Goal: Task Accomplishment & Management: Manage account settings

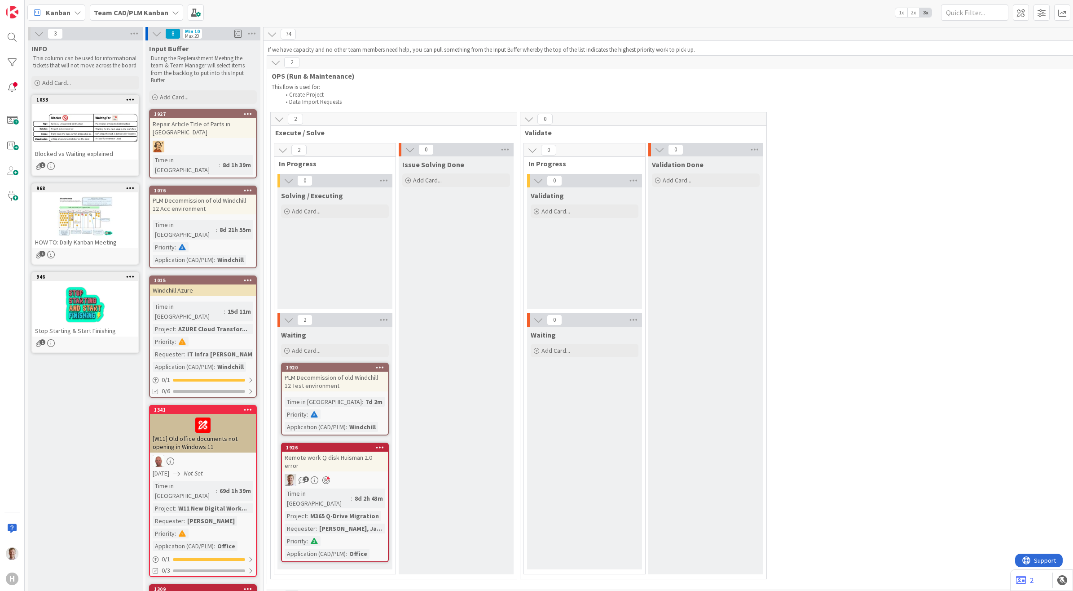
click at [307, 459] on div "Remote work Q disk Huisman 2.0 error" at bounding box center [335, 461] width 106 height 20
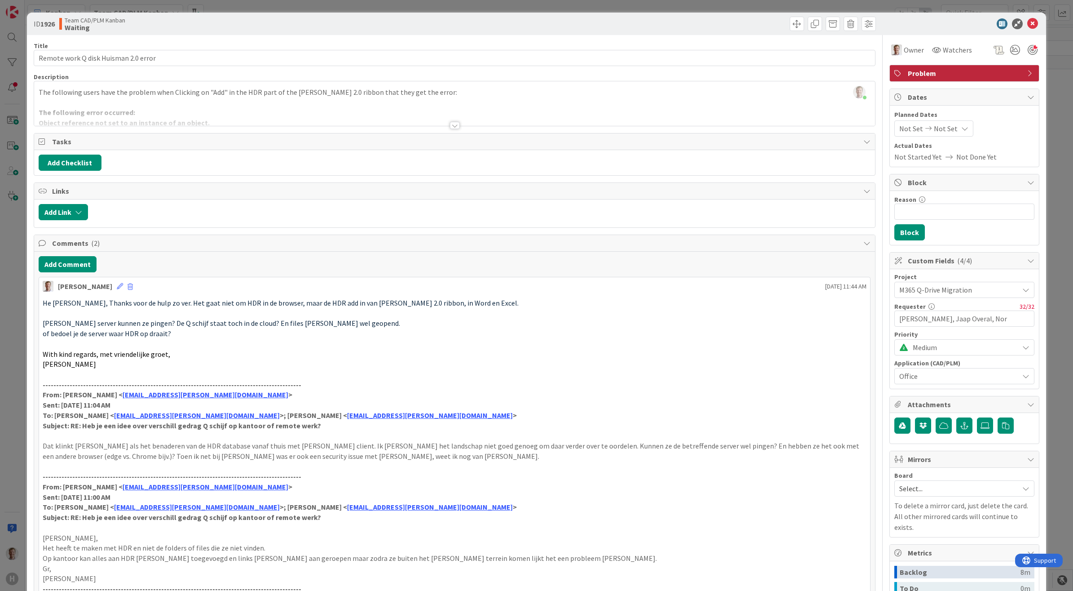
click at [450, 122] on div at bounding box center [455, 125] width 10 height 7
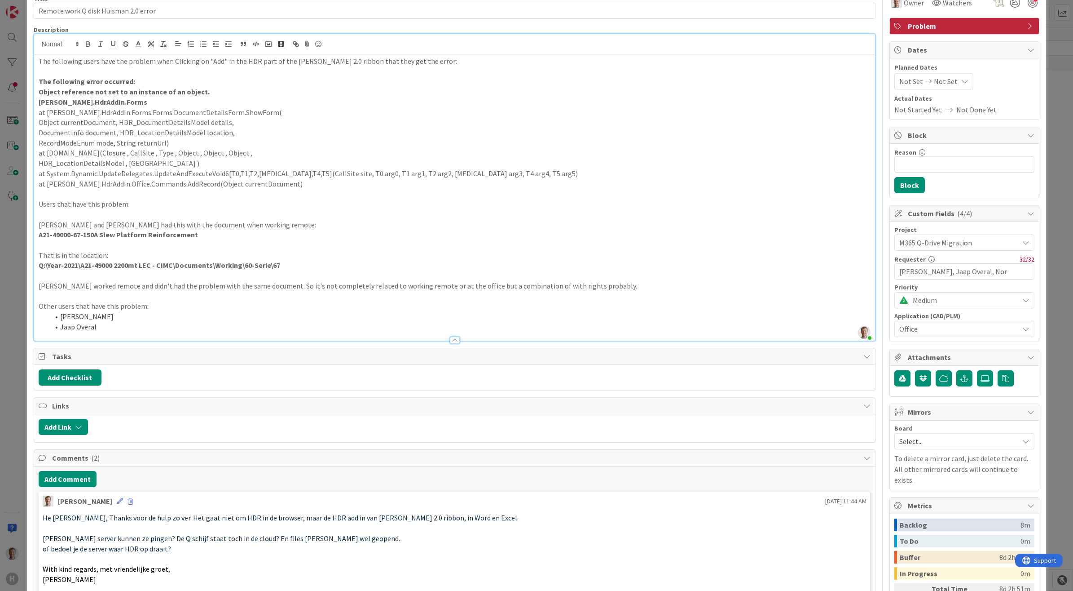
scroll to position [112, 0]
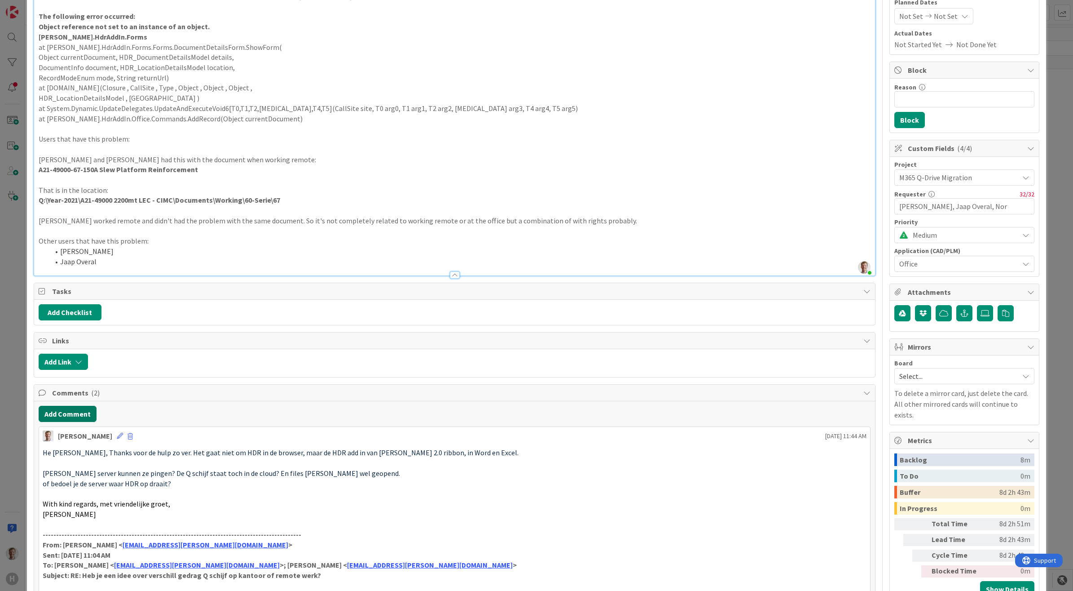
click at [54, 415] on button "Add Comment" at bounding box center [68, 414] width 58 height 16
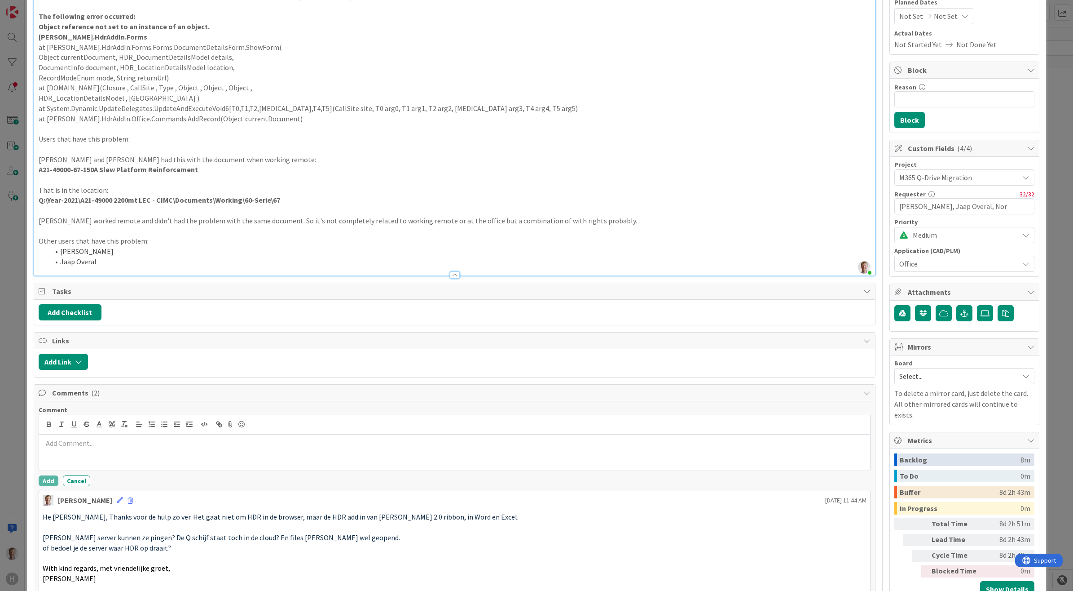
click at [159, 456] on div at bounding box center [455, 452] width 832 height 36
click at [45, 484] on button "Add" at bounding box center [49, 480] width 20 height 11
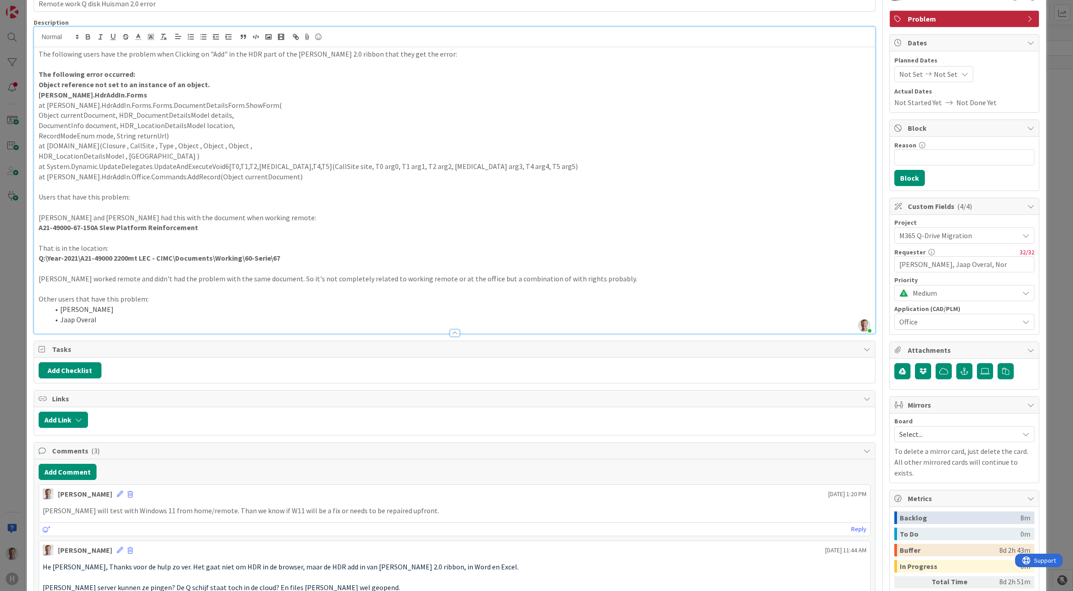
scroll to position [0, 0]
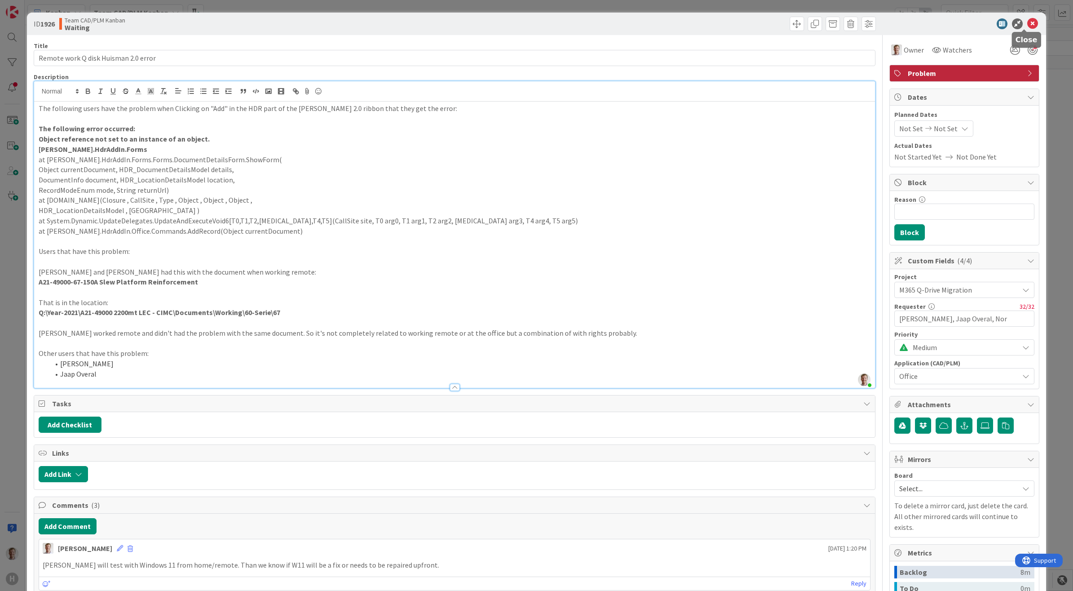
click at [1028, 26] on icon at bounding box center [1033, 23] width 11 height 11
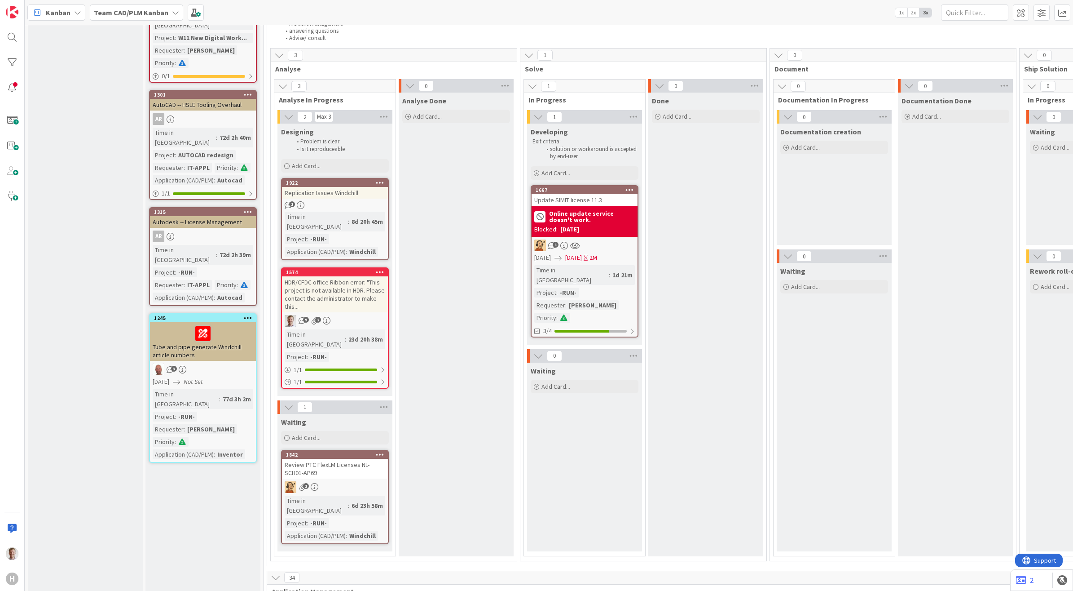
scroll to position [618, 0]
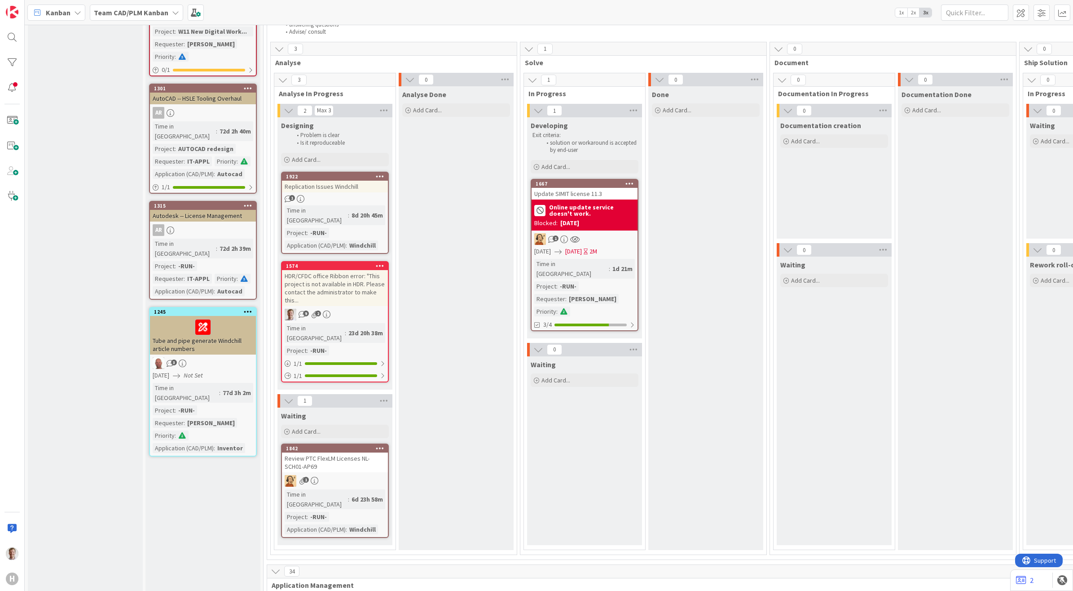
click at [328, 270] on div "HDR/CFDC office Ribbon error: "This project is not available in HDR. Please con…" at bounding box center [335, 288] width 106 height 36
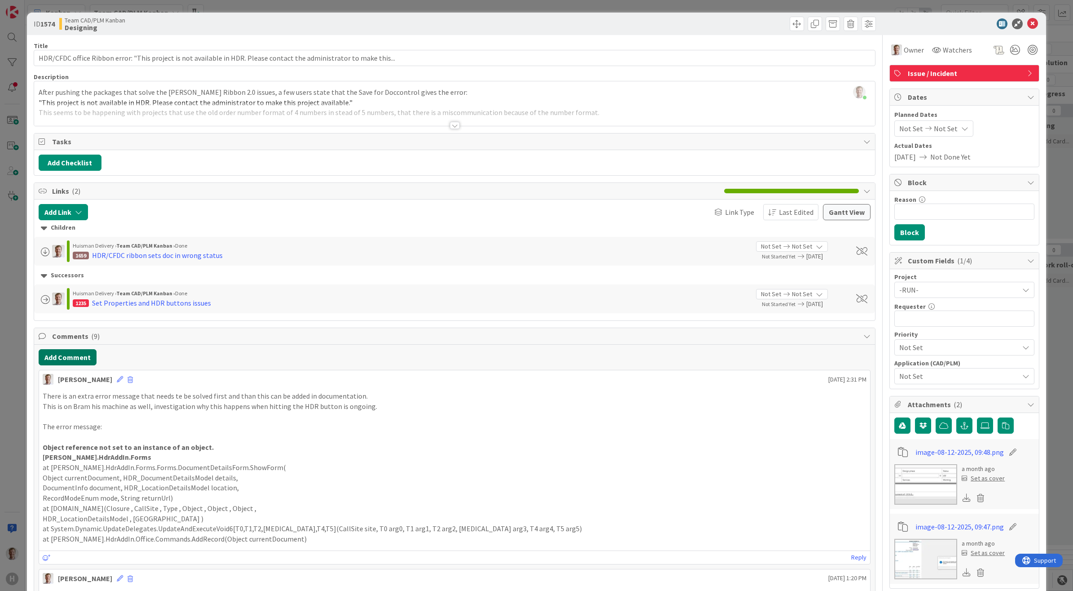
click at [71, 362] on button "Add Comment" at bounding box center [68, 357] width 58 height 16
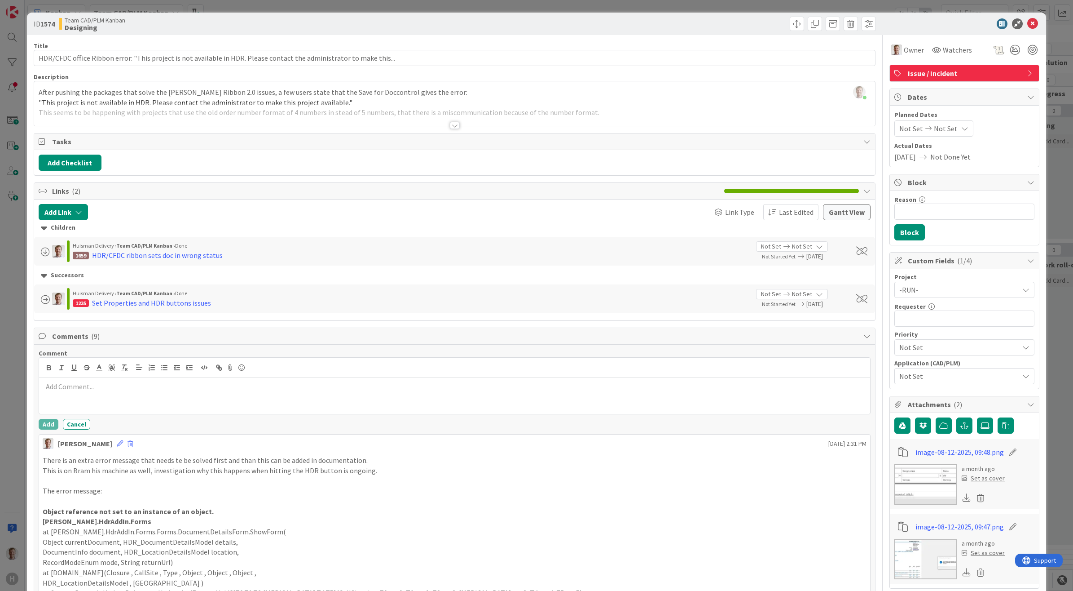
click at [163, 392] on p at bounding box center [455, 386] width 825 height 10
click at [44, 427] on button "Add" at bounding box center [49, 424] width 20 height 11
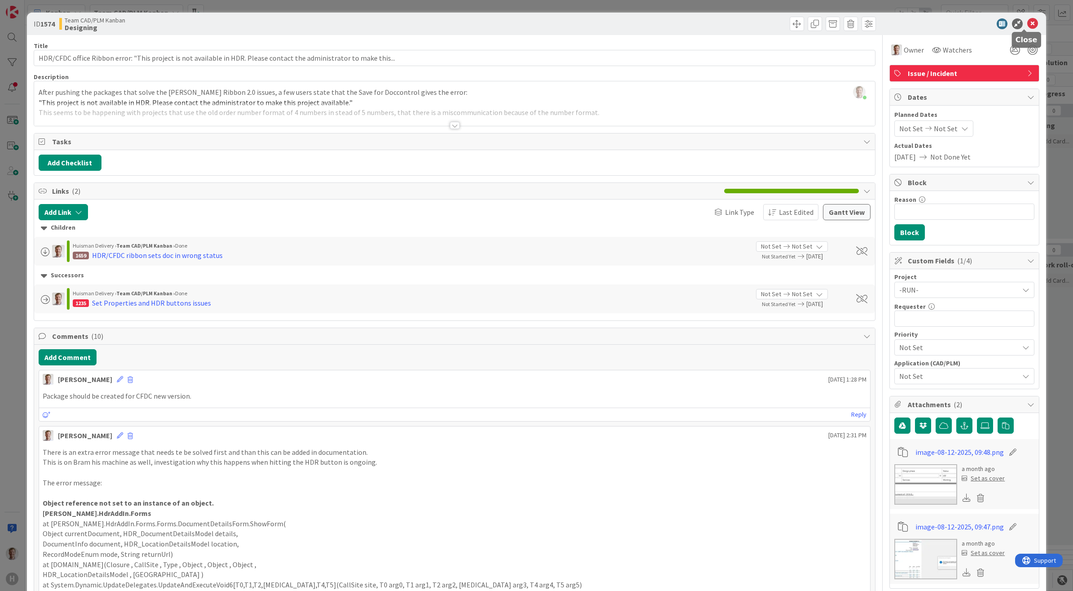
click at [1028, 27] on icon at bounding box center [1033, 23] width 11 height 11
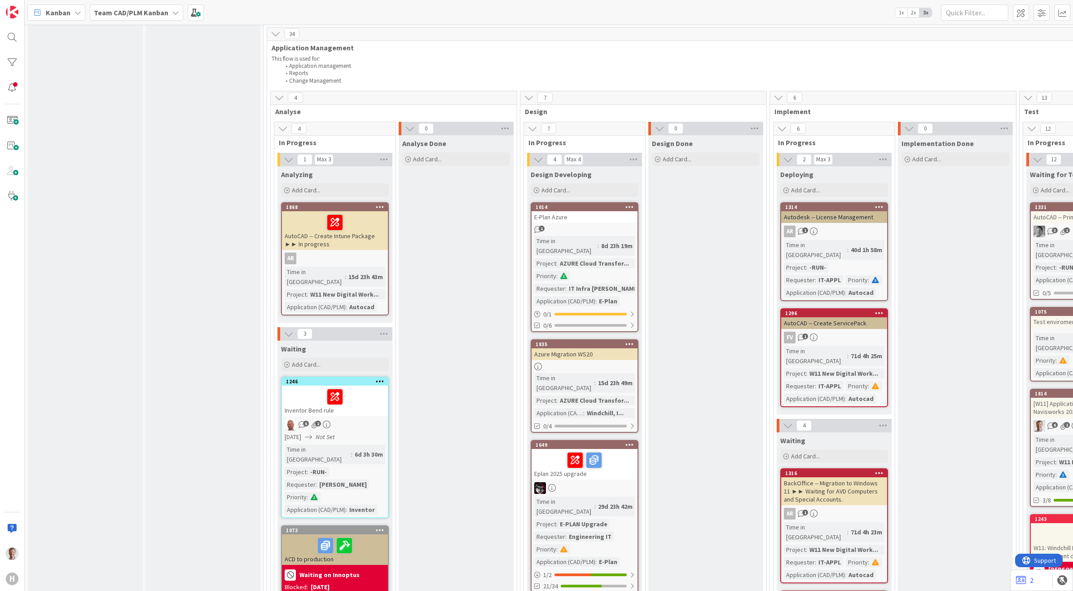
scroll to position [1168, 0]
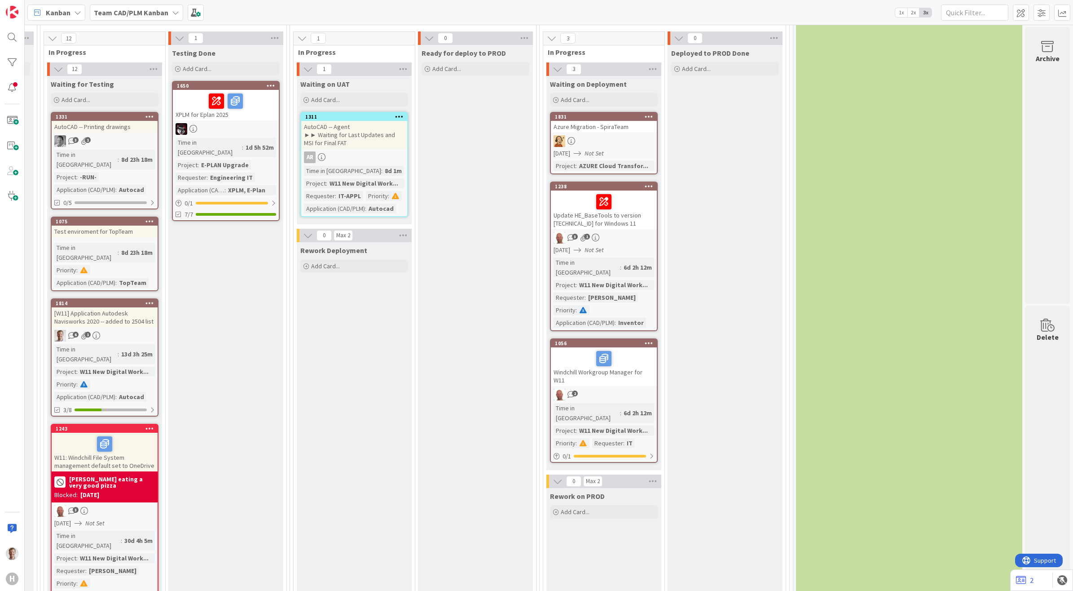
drag, startPoint x: 694, startPoint y: 407, endPoint x: 668, endPoint y: 380, distance: 37.8
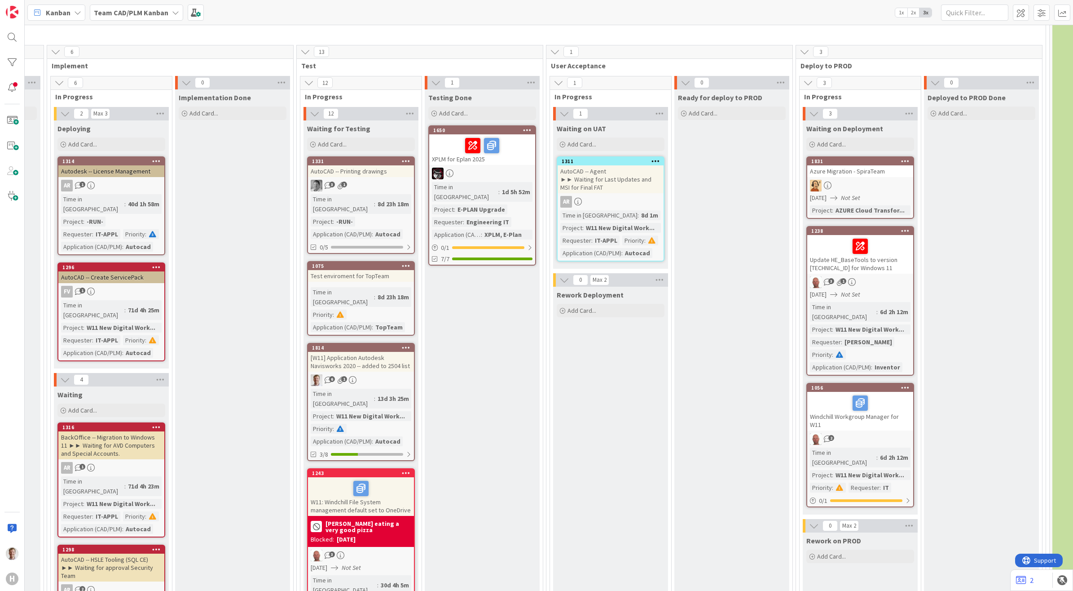
drag, startPoint x: 499, startPoint y: 354, endPoint x: 513, endPoint y: 363, distance: 16.6
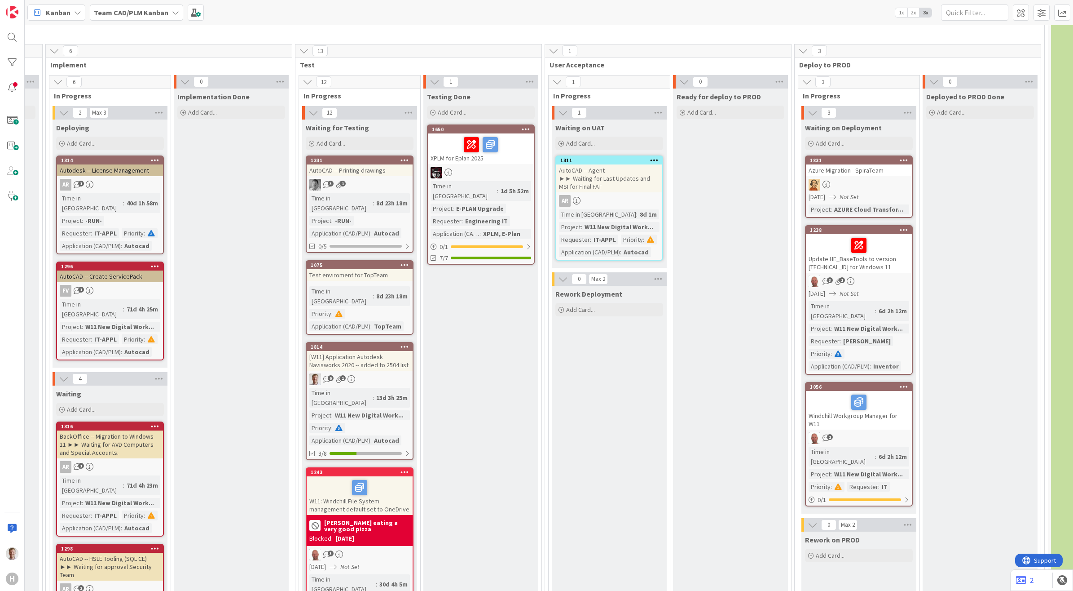
click at [900, 234] on div "Update HE_BaseTools to version 2.0.0.10 for Windows 11" at bounding box center [859, 253] width 106 height 39
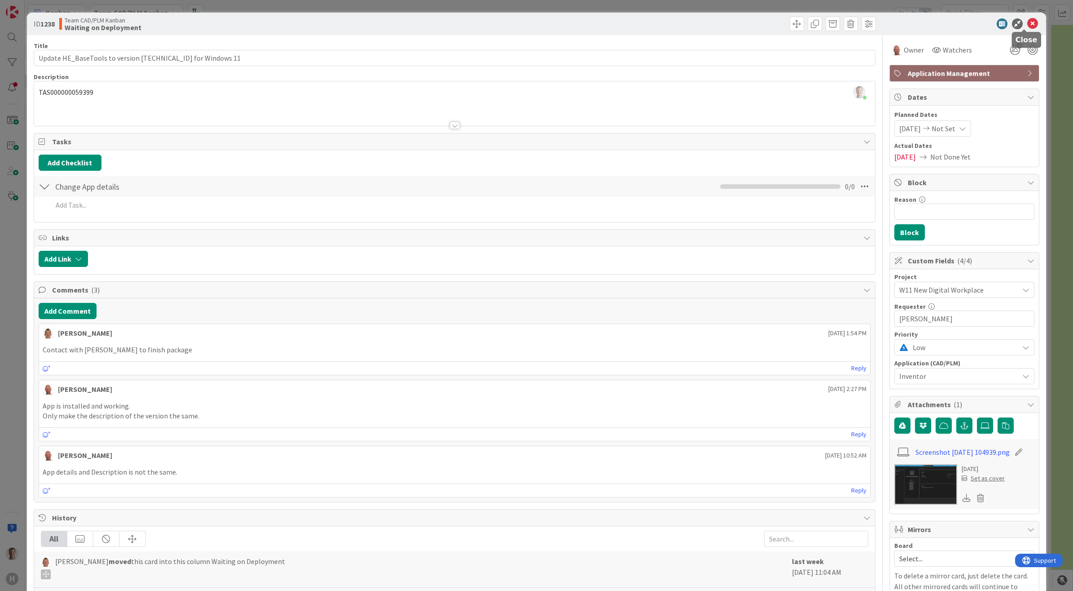
click at [1028, 24] on icon at bounding box center [1033, 23] width 11 height 11
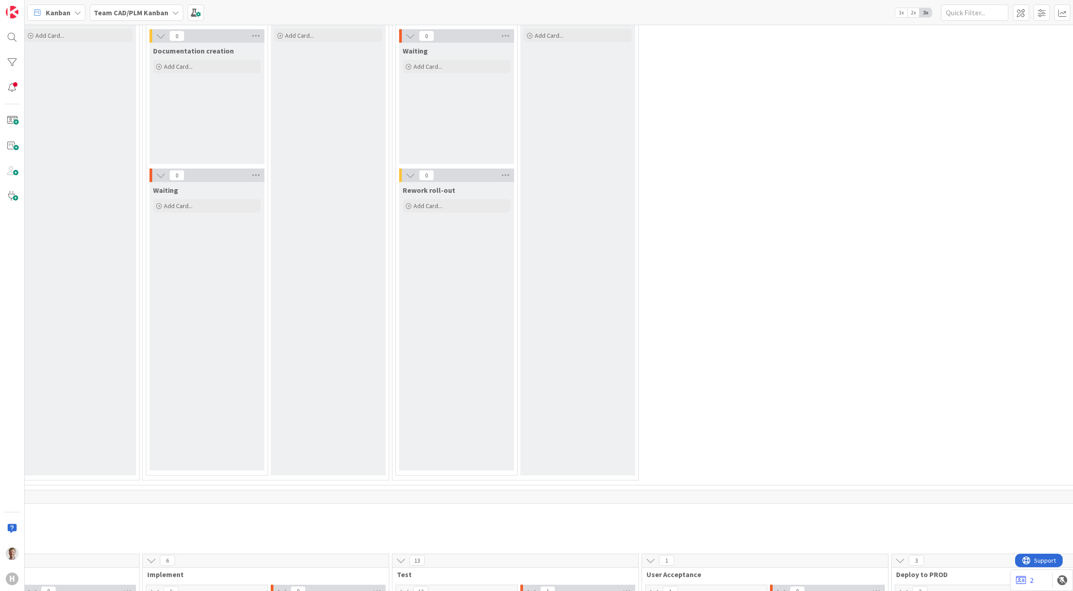
drag, startPoint x: 644, startPoint y: 331, endPoint x: 627, endPoint y: 297, distance: 38.2
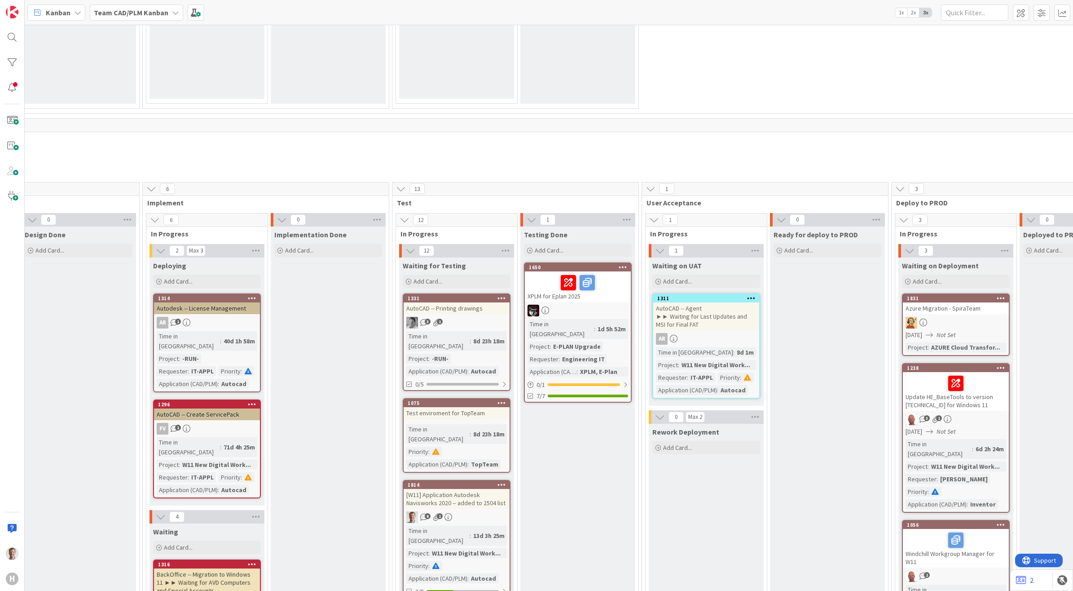
drag, startPoint x: 634, startPoint y: 365, endPoint x: 629, endPoint y: 356, distance: 10.4
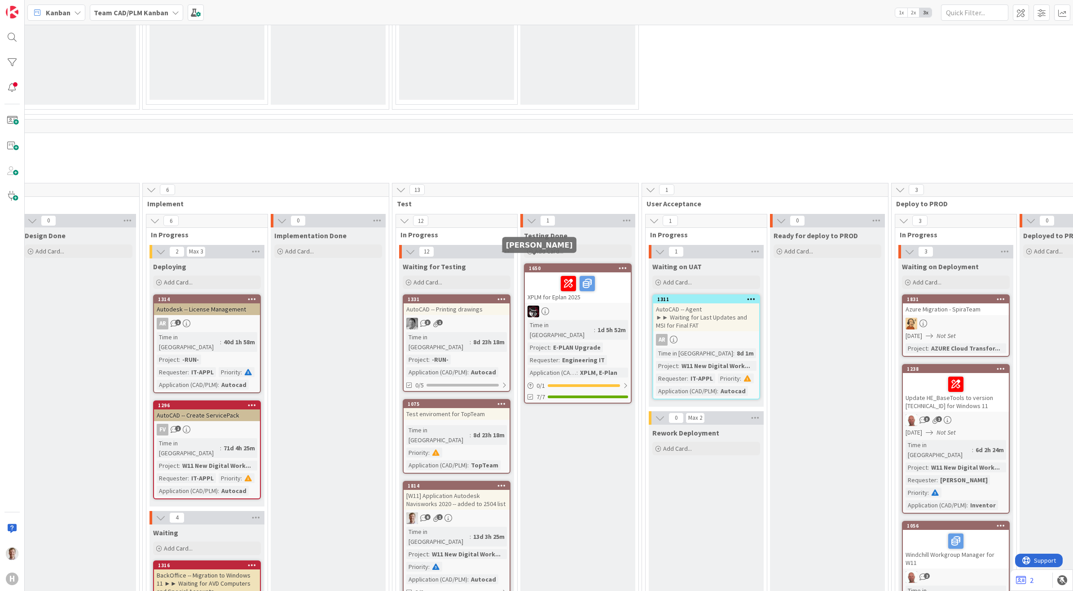
click at [537, 305] on img at bounding box center [534, 311] width 12 height 12
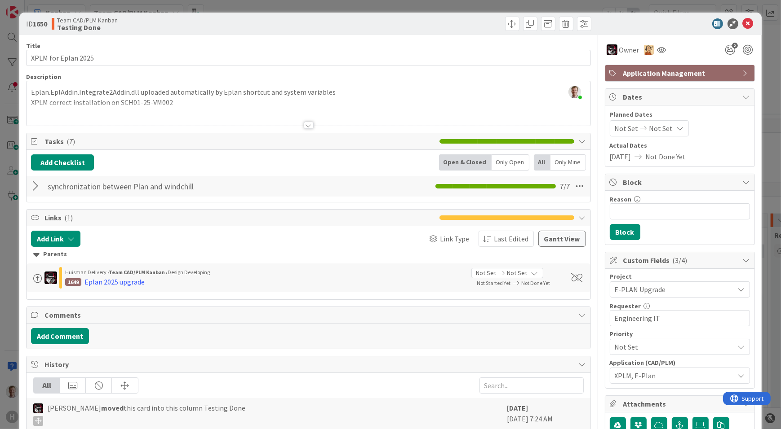
scroll to position [1063, 627]
click at [742, 24] on icon at bounding box center [747, 23] width 11 height 11
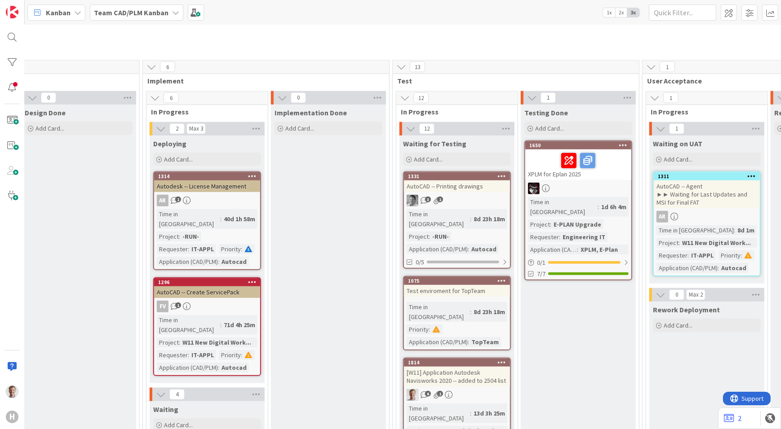
scroll to position [1144, 627]
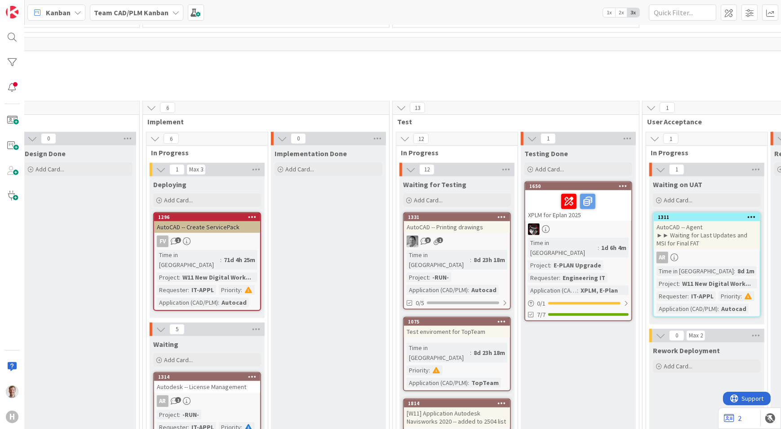
click at [482, 408] on div "[W11] Application Autodesk Navisworks 2020 -- added to 2504 list" at bounding box center [457, 418] width 106 height 20
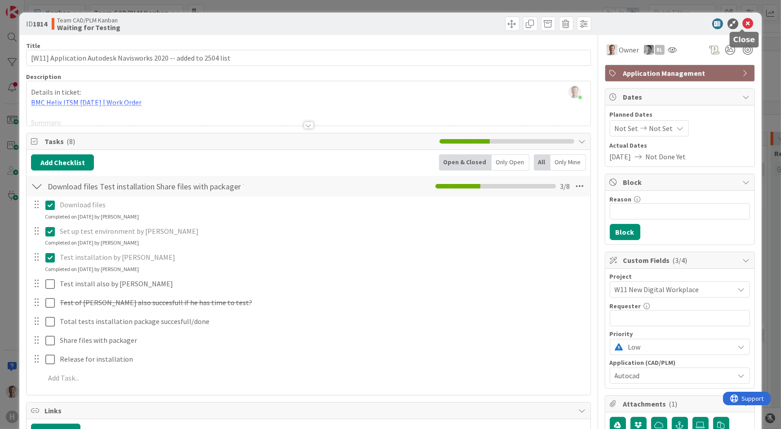
click at [742, 24] on icon at bounding box center [747, 23] width 11 height 11
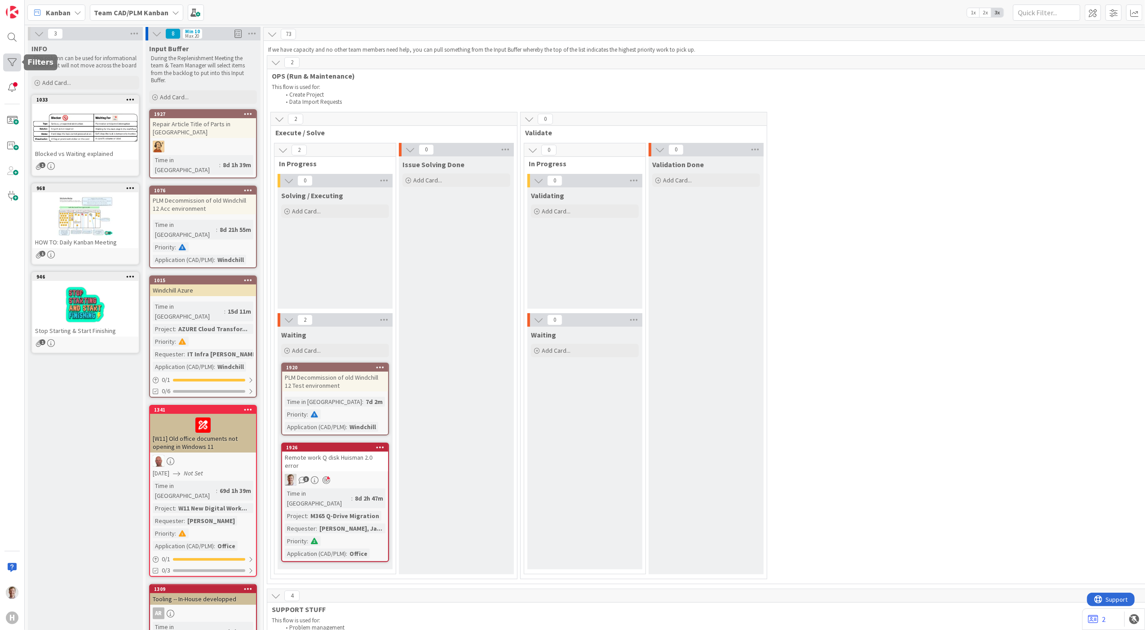
click at [11, 65] on div at bounding box center [12, 62] width 18 height 18
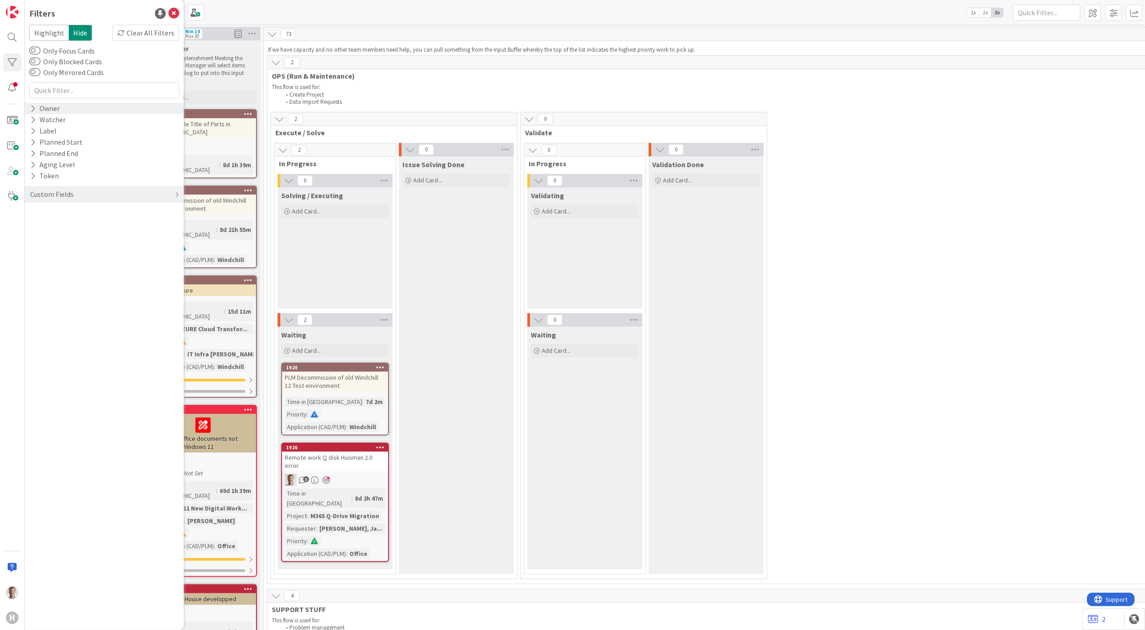
click at [87, 110] on div "Owner" at bounding box center [104, 108] width 159 height 11
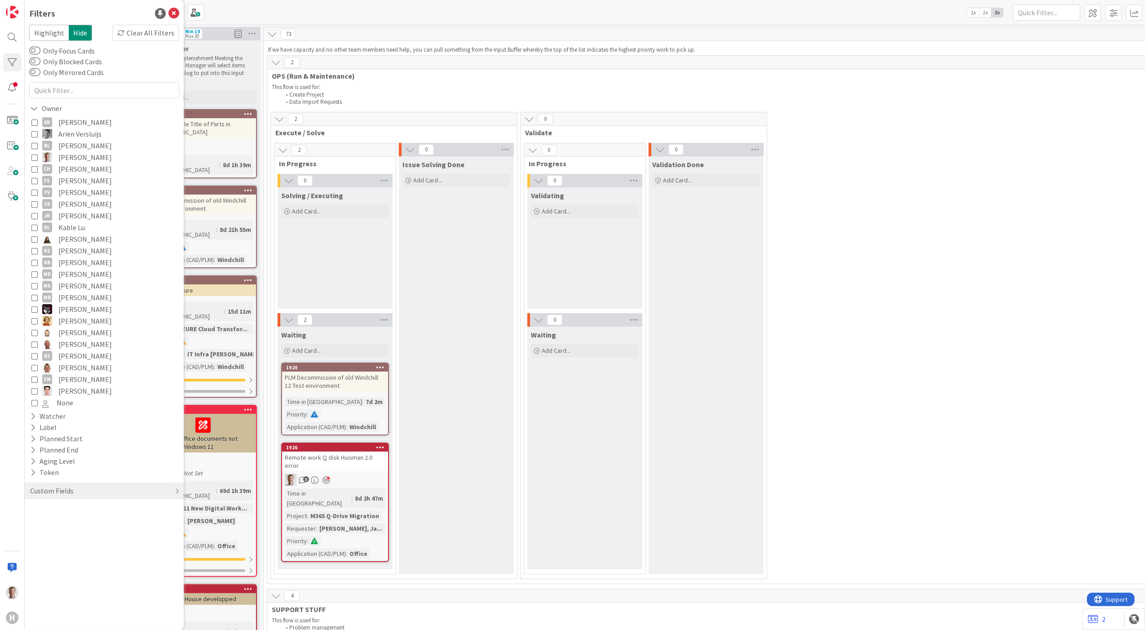
click at [34, 345] on icon at bounding box center [34, 344] width 6 height 6
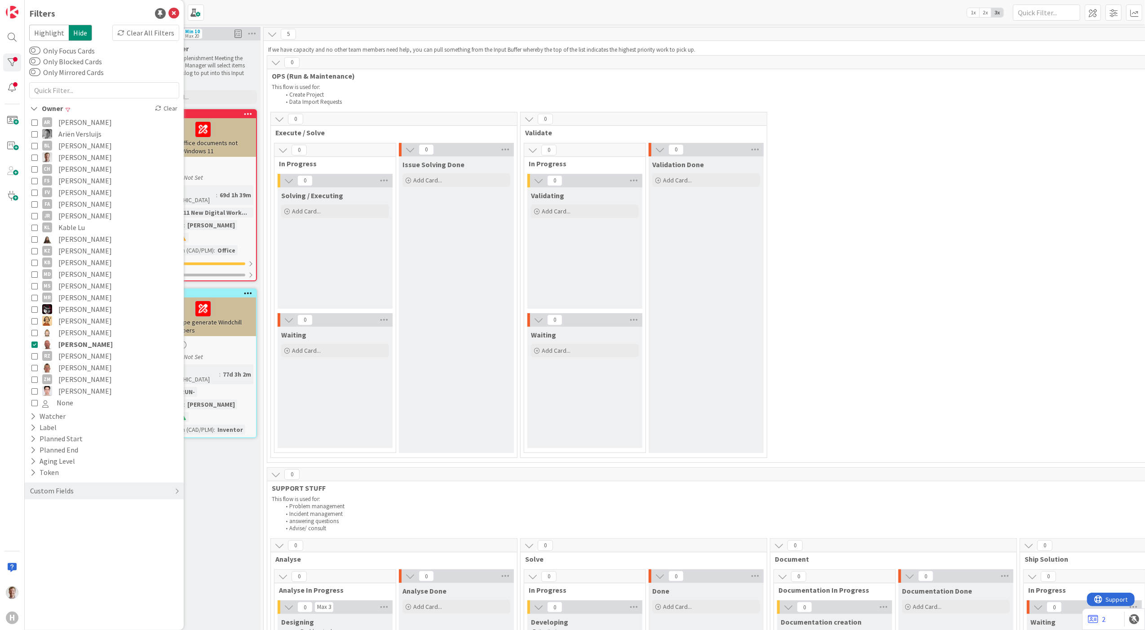
click at [953, 214] on div "0 Execute / Solve 0 In Progress 0 Solving / Executing Add Card... 0 Waiting Add…" at bounding box center [1018, 287] width 1498 height 350
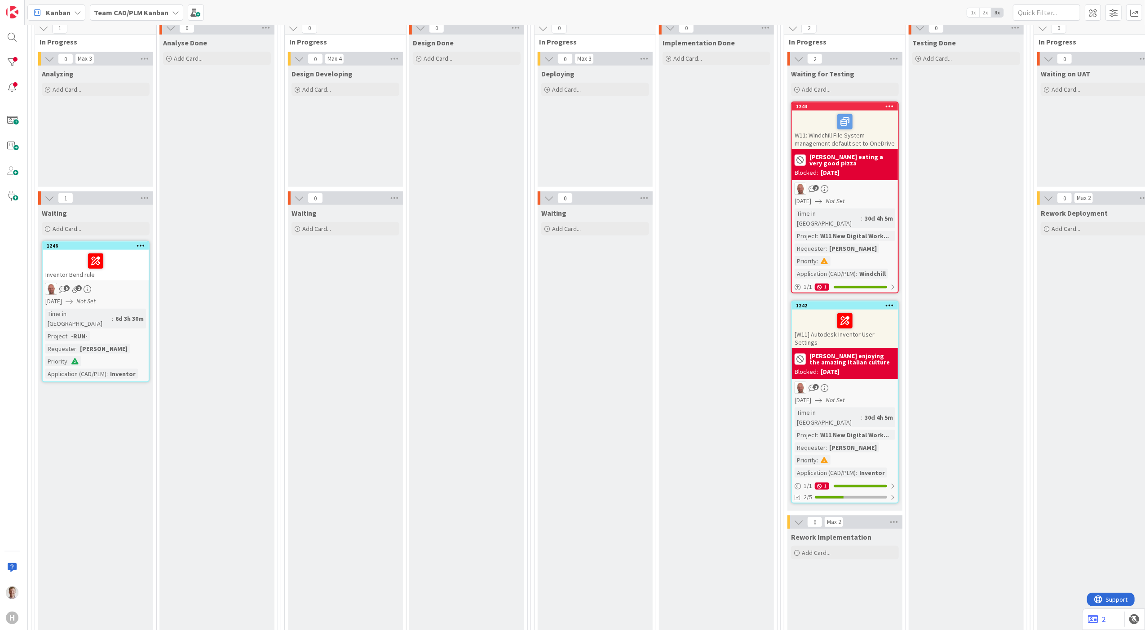
scroll to position [898, 239]
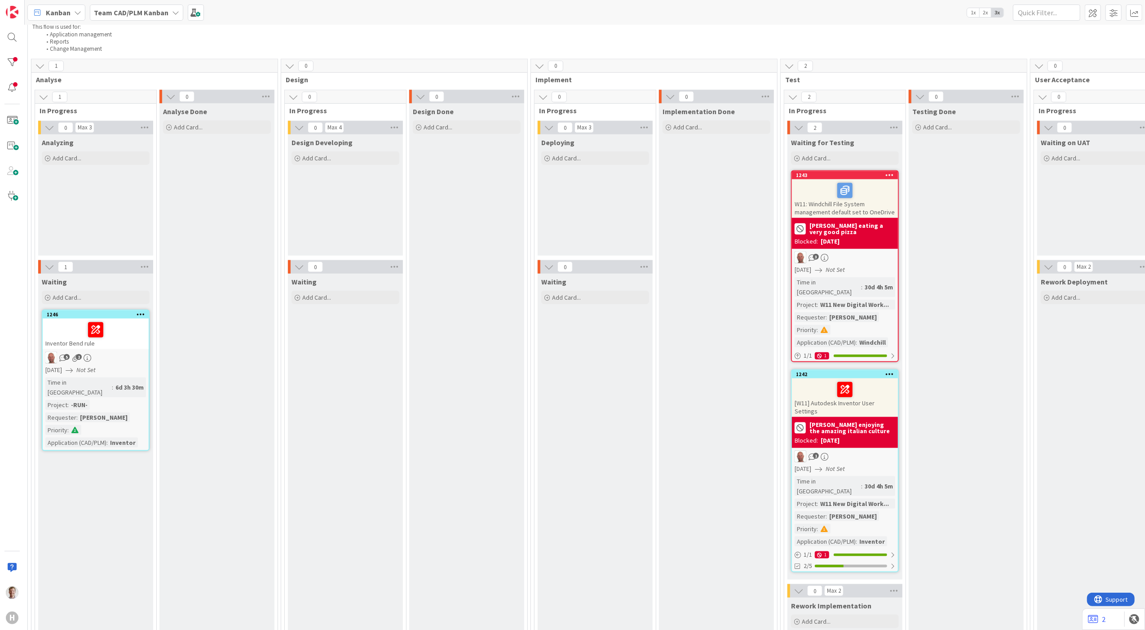
click at [864, 231] on b "Ronald eating a very good pizza" at bounding box center [852, 228] width 86 height 13
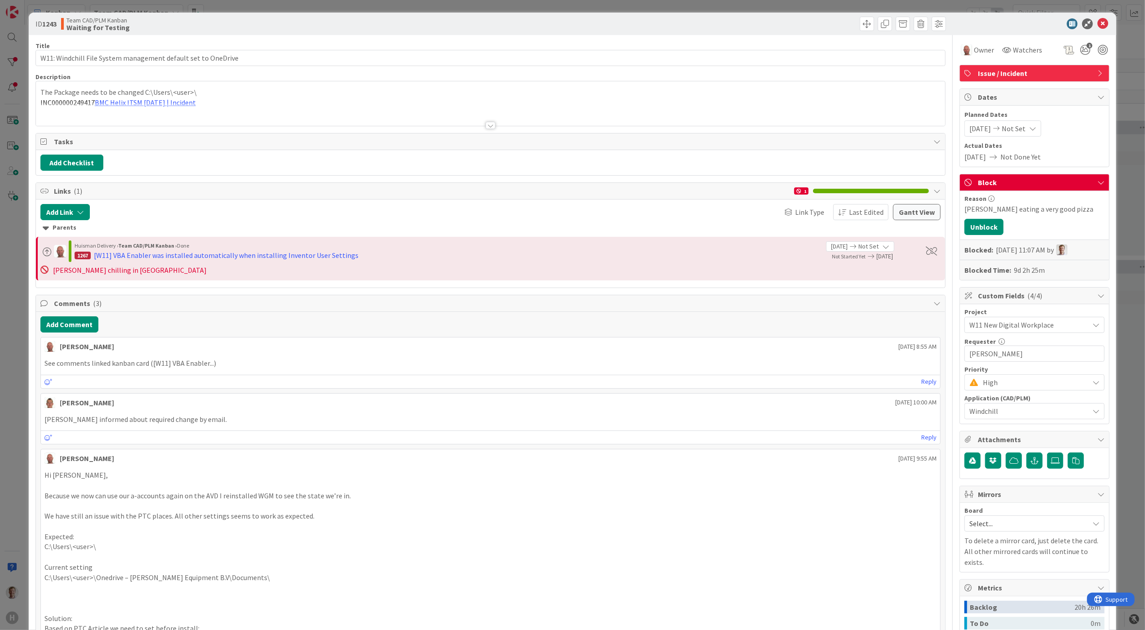
click at [1011, 208] on div "Ronald eating a very good pizza" at bounding box center [1034, 208] width 140 height 11
click at [978, 225] on button "Unblock" at bounding box center [983, 227] width 39 height 16
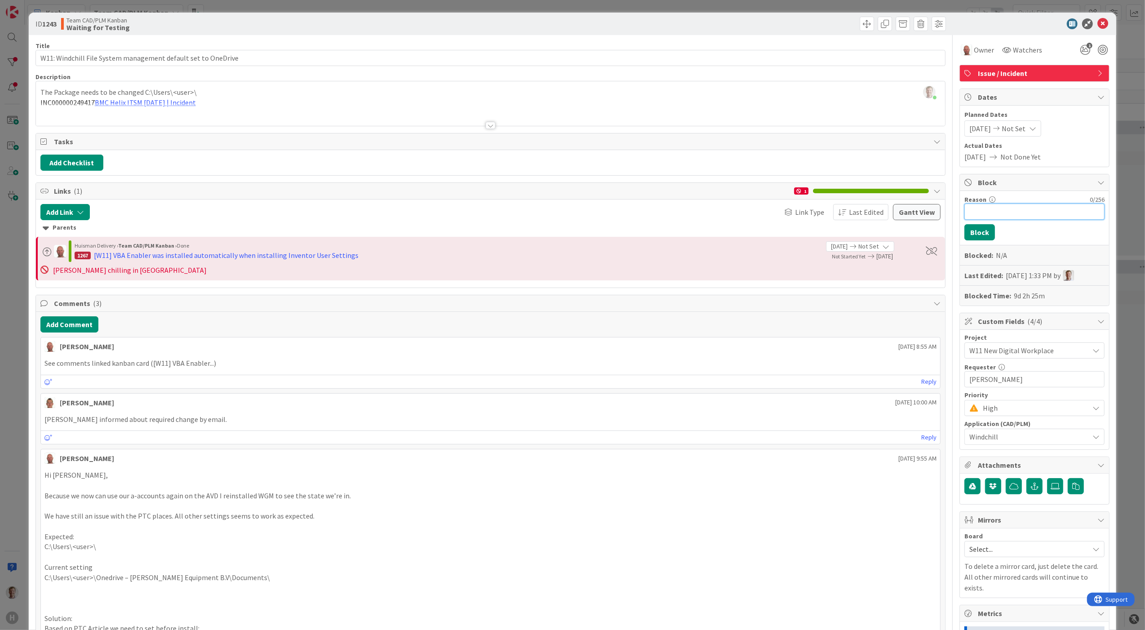
click at [1016, 219] on input "Reason" at bounding box center [1034, 211] width 140 height 16
click at [983, 212] on input "Ronald holiday" at bounding box center [1034, 211] width 140 height 16
type input "Ronald on holiday"
click at [972, 232] on button "Block" at bounding box center [979, 232] width 31 height 16
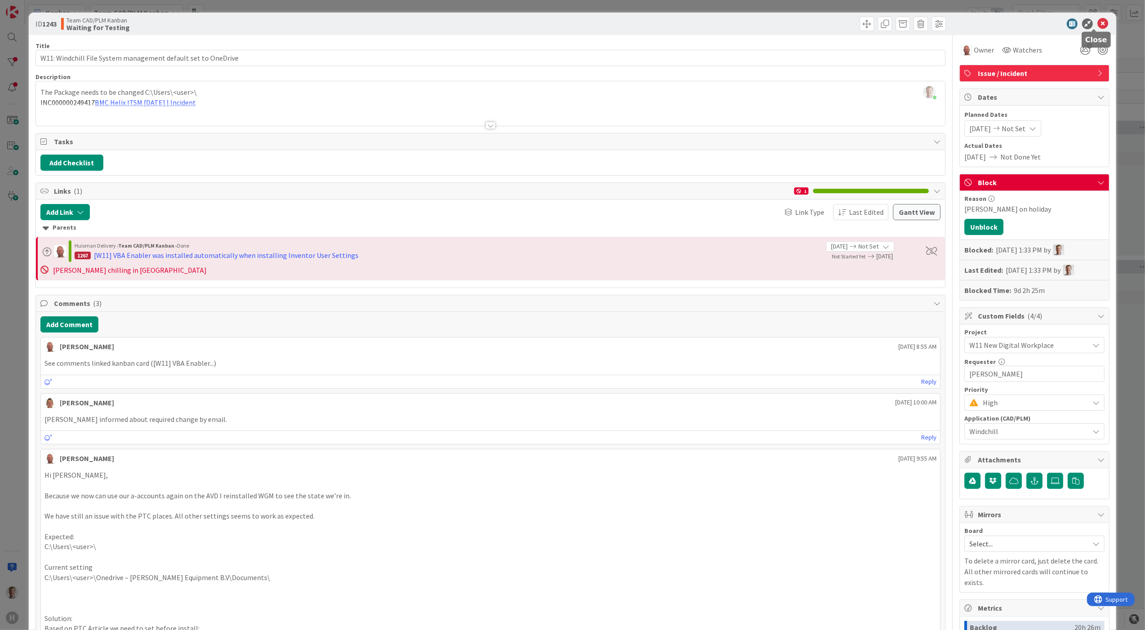
click at [1073, 23] on icon at bounding box center [1102, 23] width 11 height 11
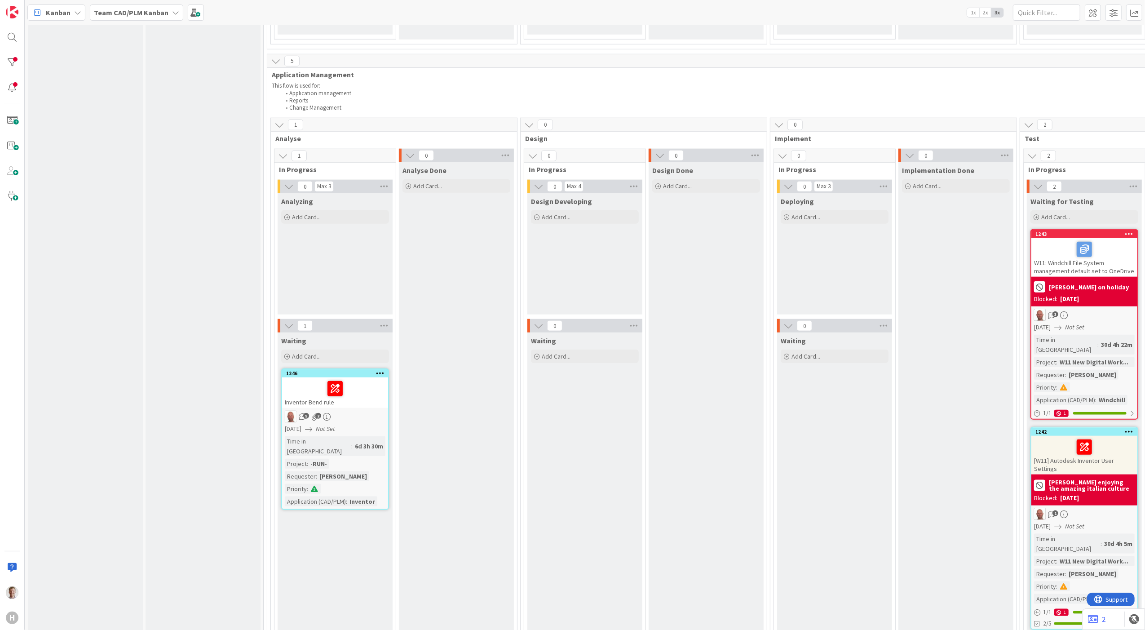
scroll to position [953, 0]
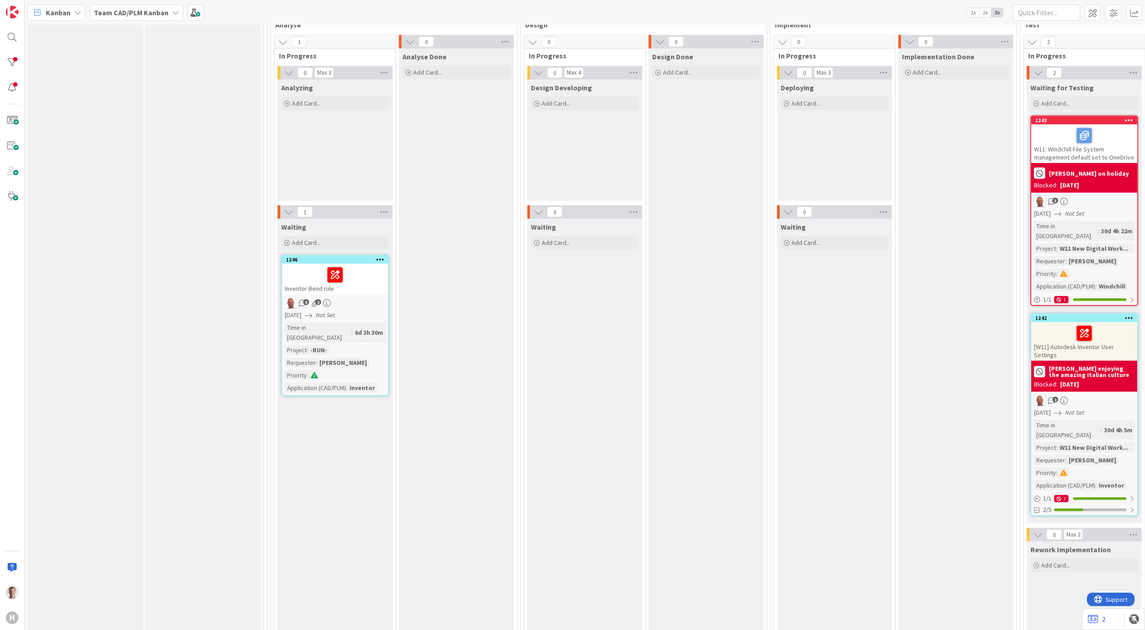
click at [1073, 363] on div "Ronald enjoying the amazing italian culture" at bounding box center [1084, 371] width 101 height 16
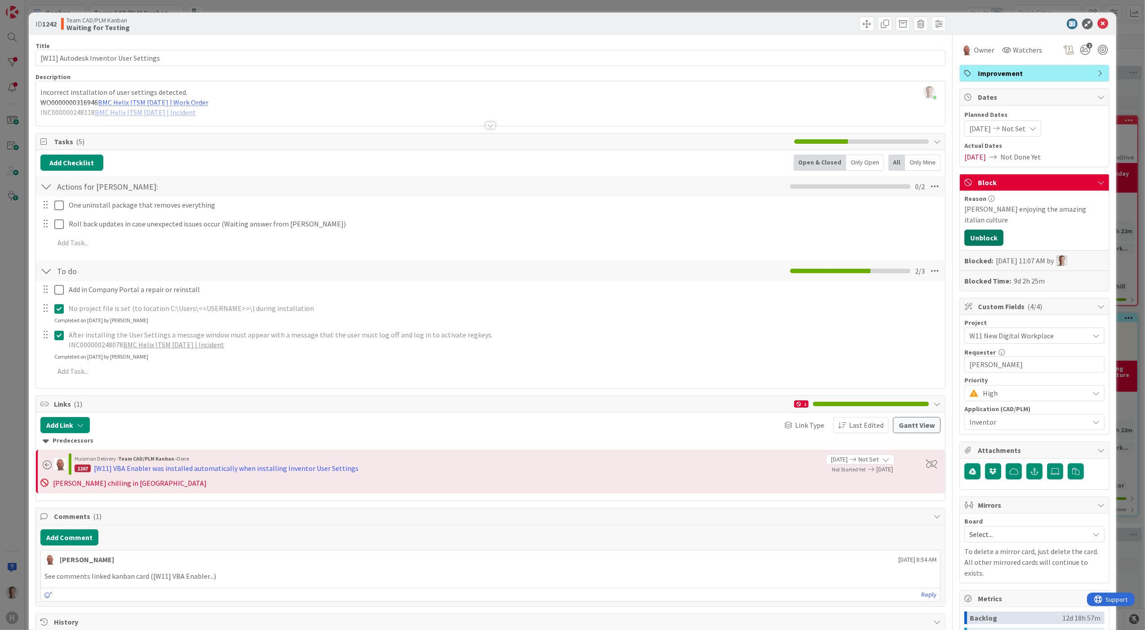
click at [980, 229] on button "Unblock" at bounding box center [983, 237] width 39 height 16
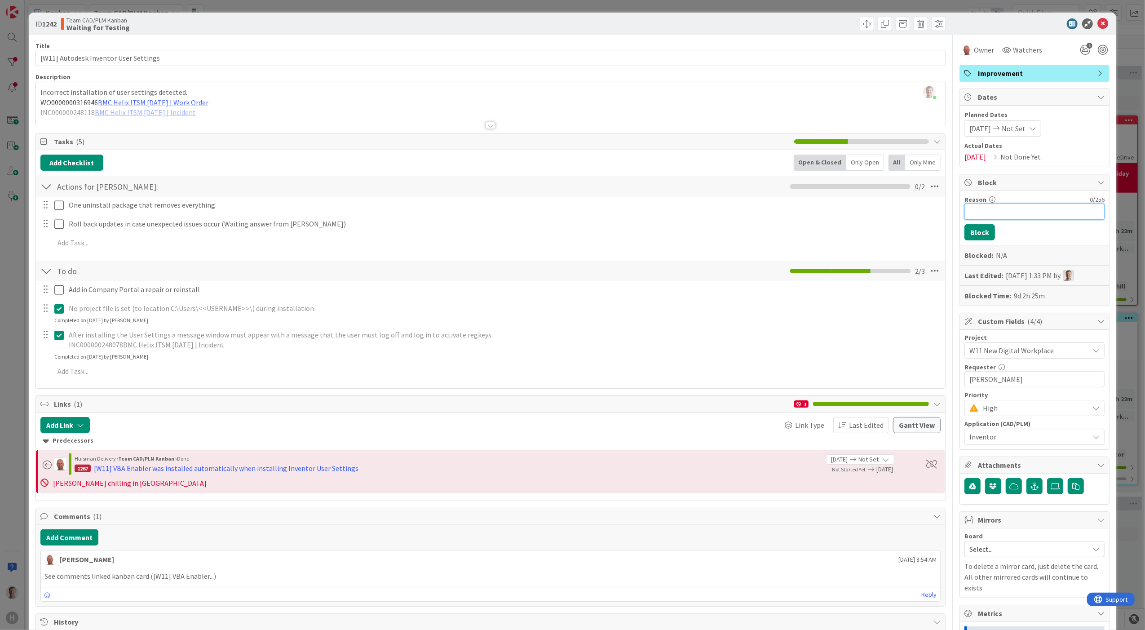
click at [987, 214] on input "Reason" at bounding box center [1034, 211] width 140 height 16
type input "Ronald on holiday"
click at [974, 234] on button "Block" at bounding box center [979, 232] width 31 height 16
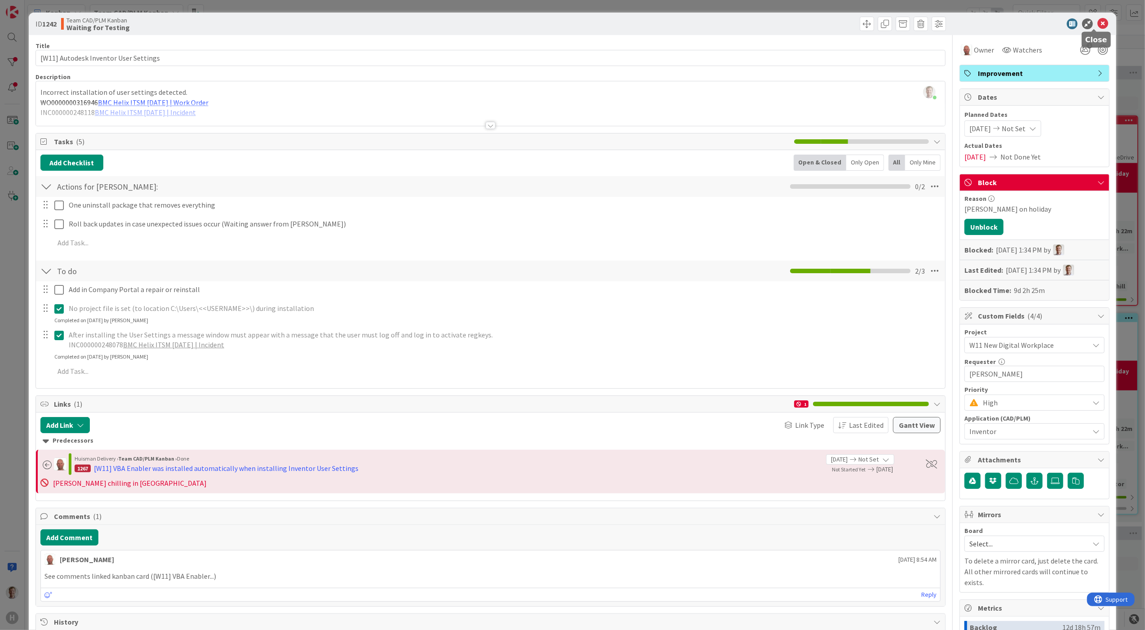
click at [1073, 21] on icon at bounding box center [1102, 23] width 11 height 11
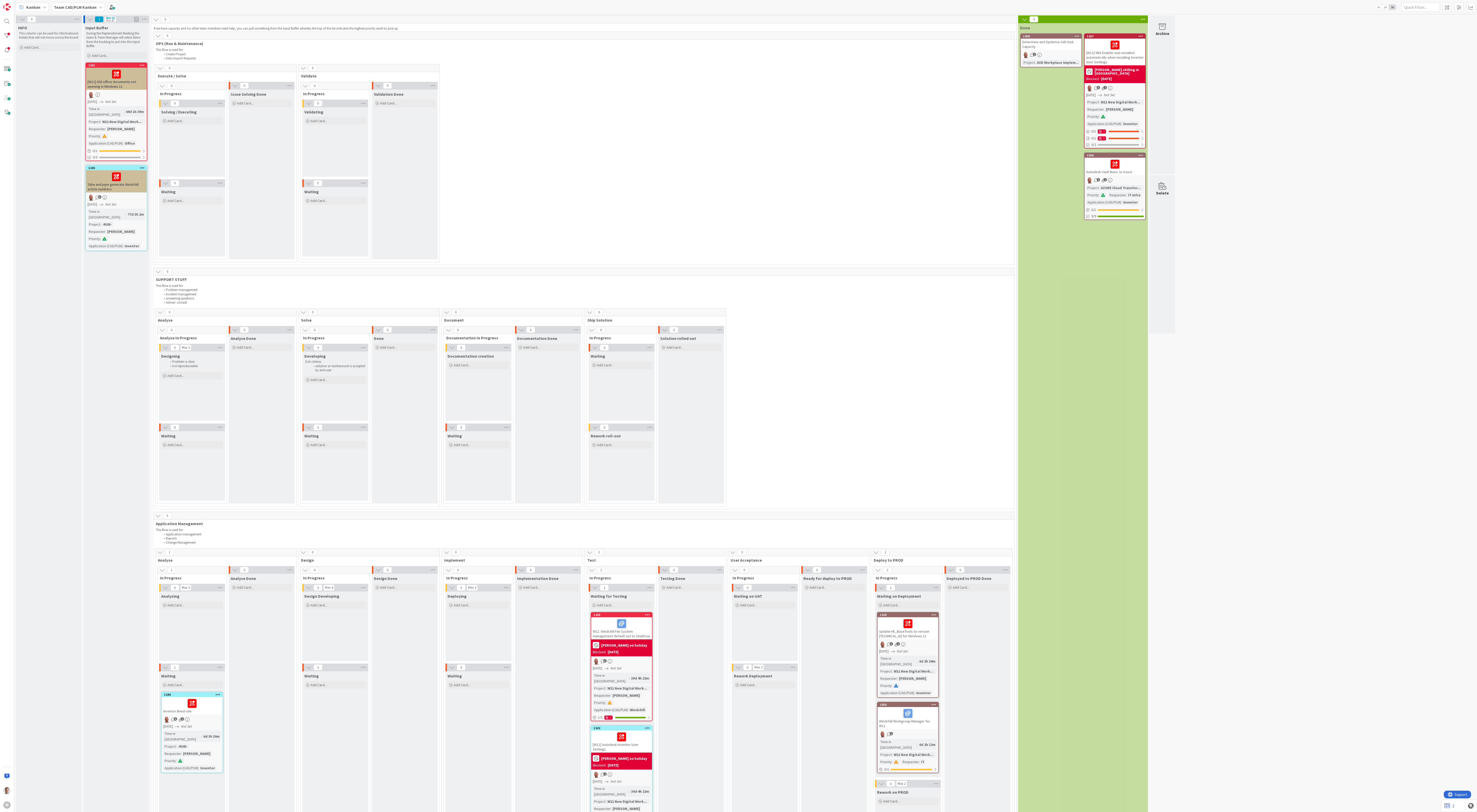
click at [615, 203] on div "0 Execute / Solve 0 In Progress 0 Solving / Executing Add Card... 0 Waiting Add…" at bounding box center [584, 164] width 859 height 201
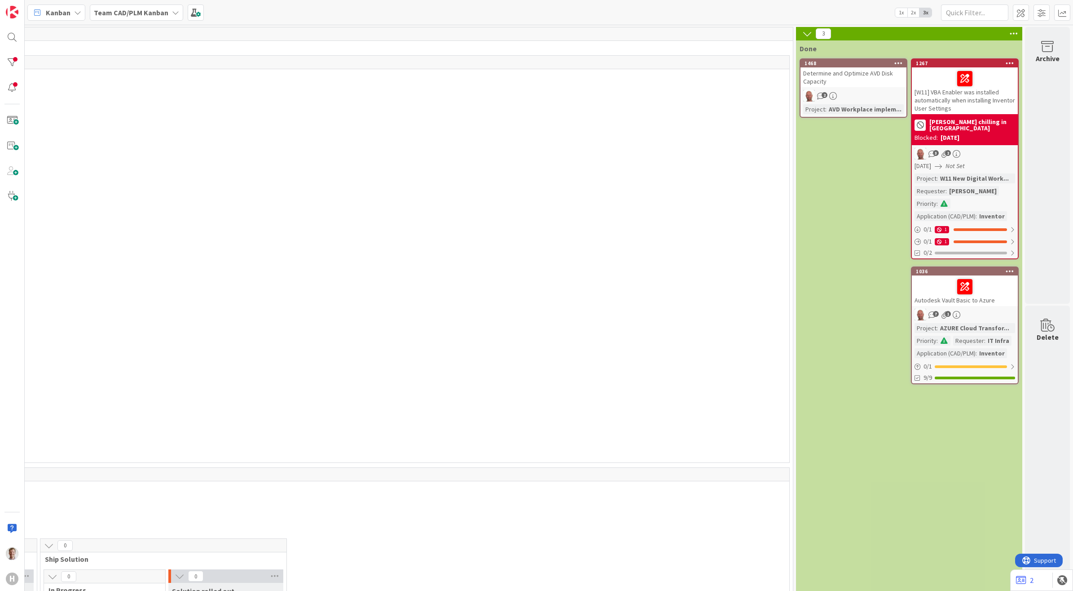
scroll to position [0, 990]
click at [983, 115] on div "Ronald chilling in Toscani Blocked: 09/15/2025" at bounding box center [965, 129] width 106 height 31
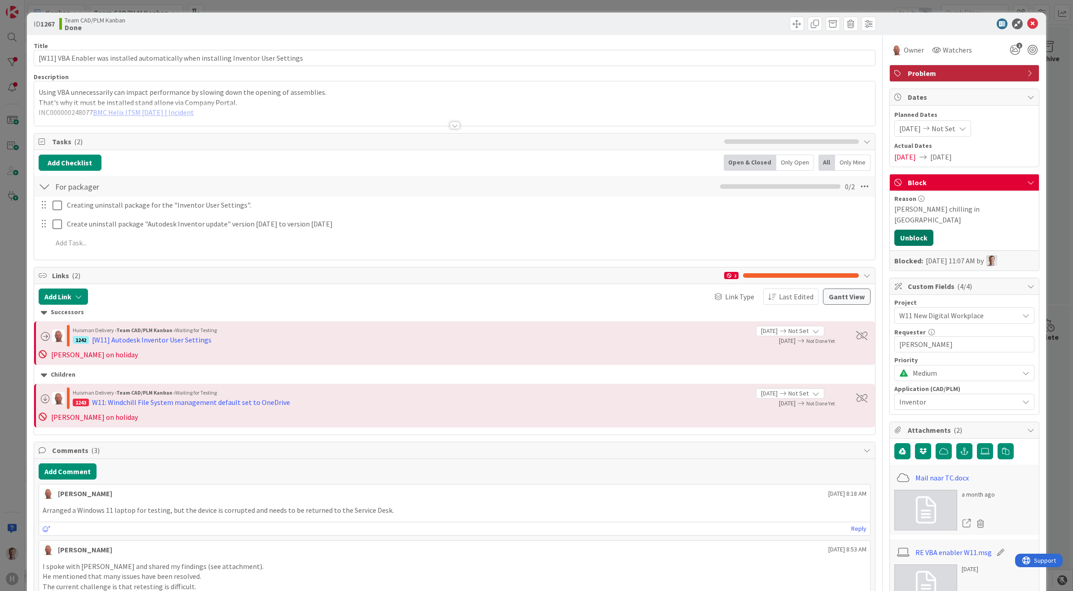
click at [895, 229] on button "Unblock" at bounding box center [914, 237] width 39 height 16
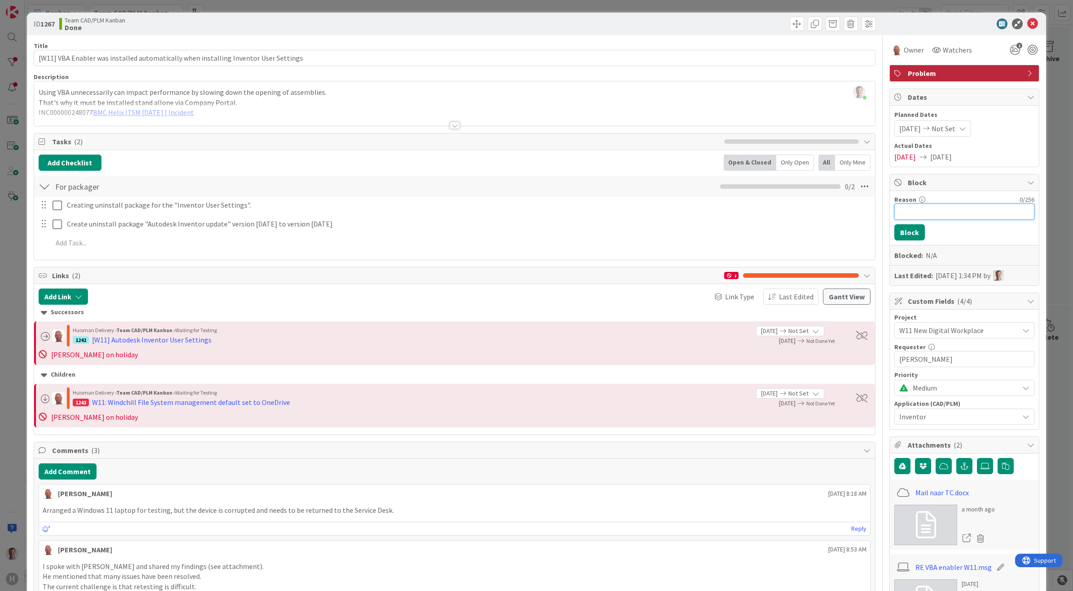
click at [916, 209] on input "Reason" at bounding box center [965, 211] width 140 height 16
type input "Ronald on holiday"
click at [913, 230] on button "Block" at bounding box center [910, 232] width 31 height 16
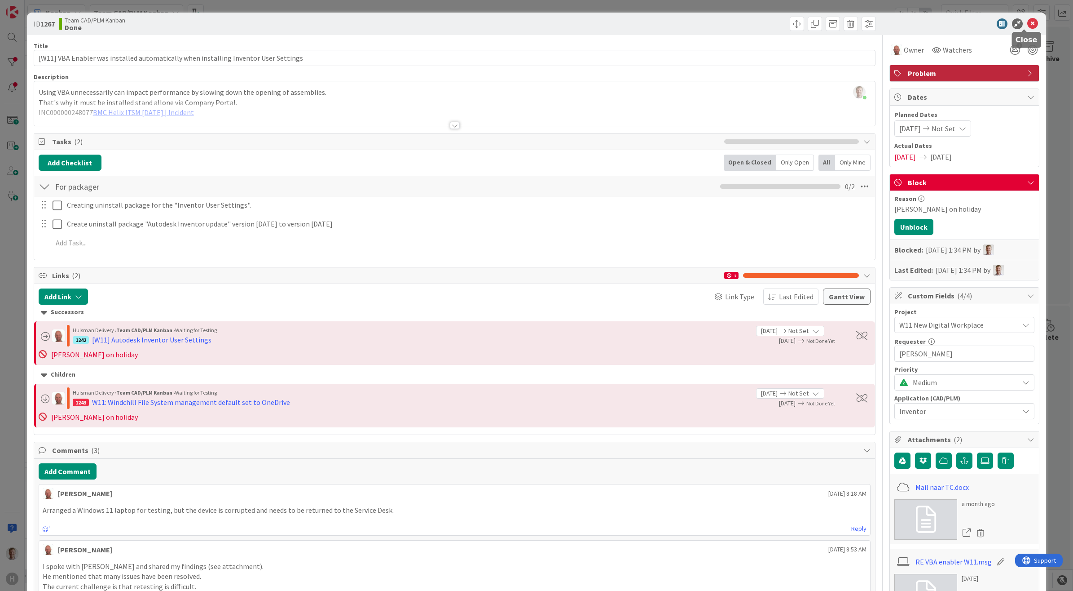
click at [1028, 21] on icon at bounding box center [1033, 23] width 11 height 11
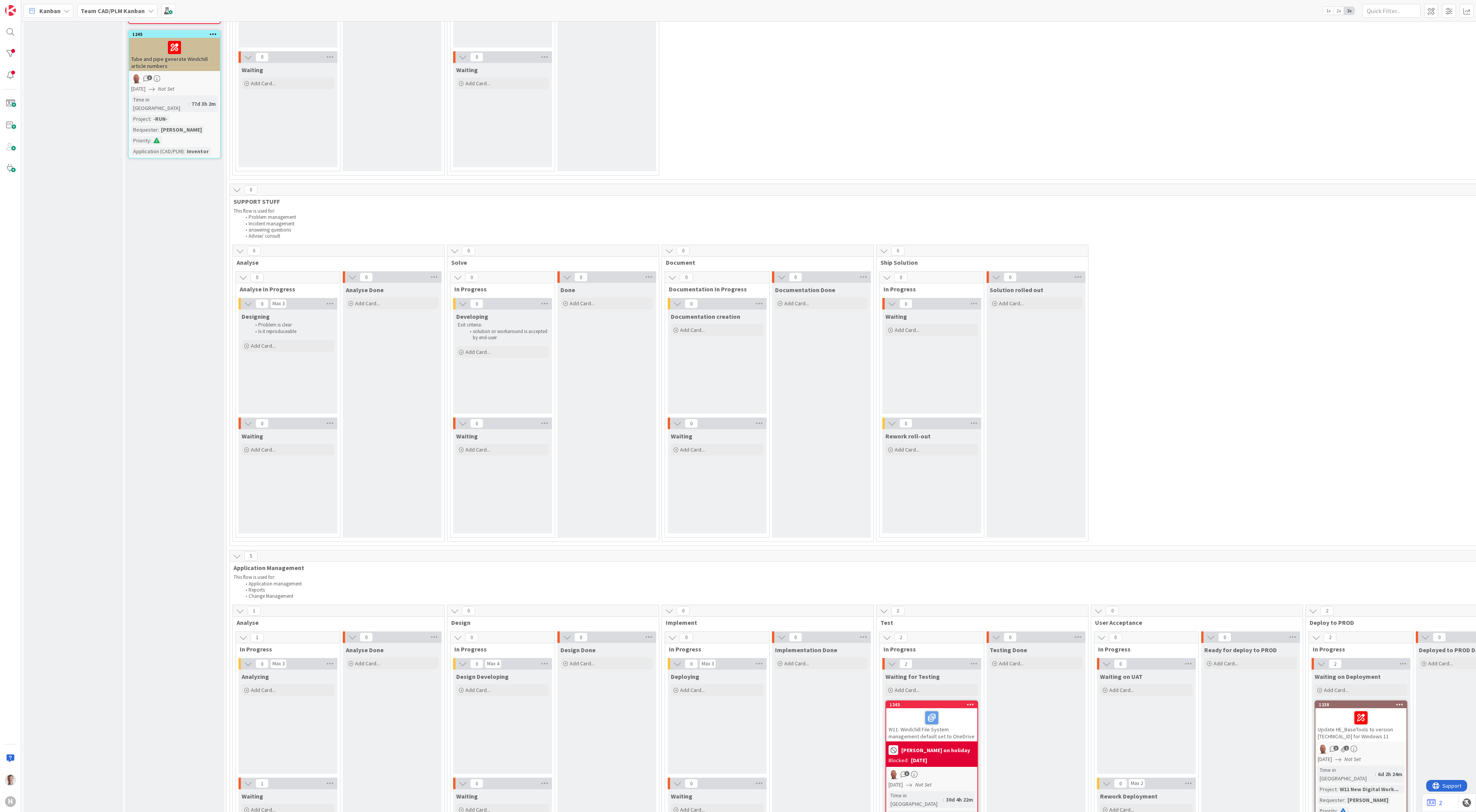
scroll to position [53, 0]
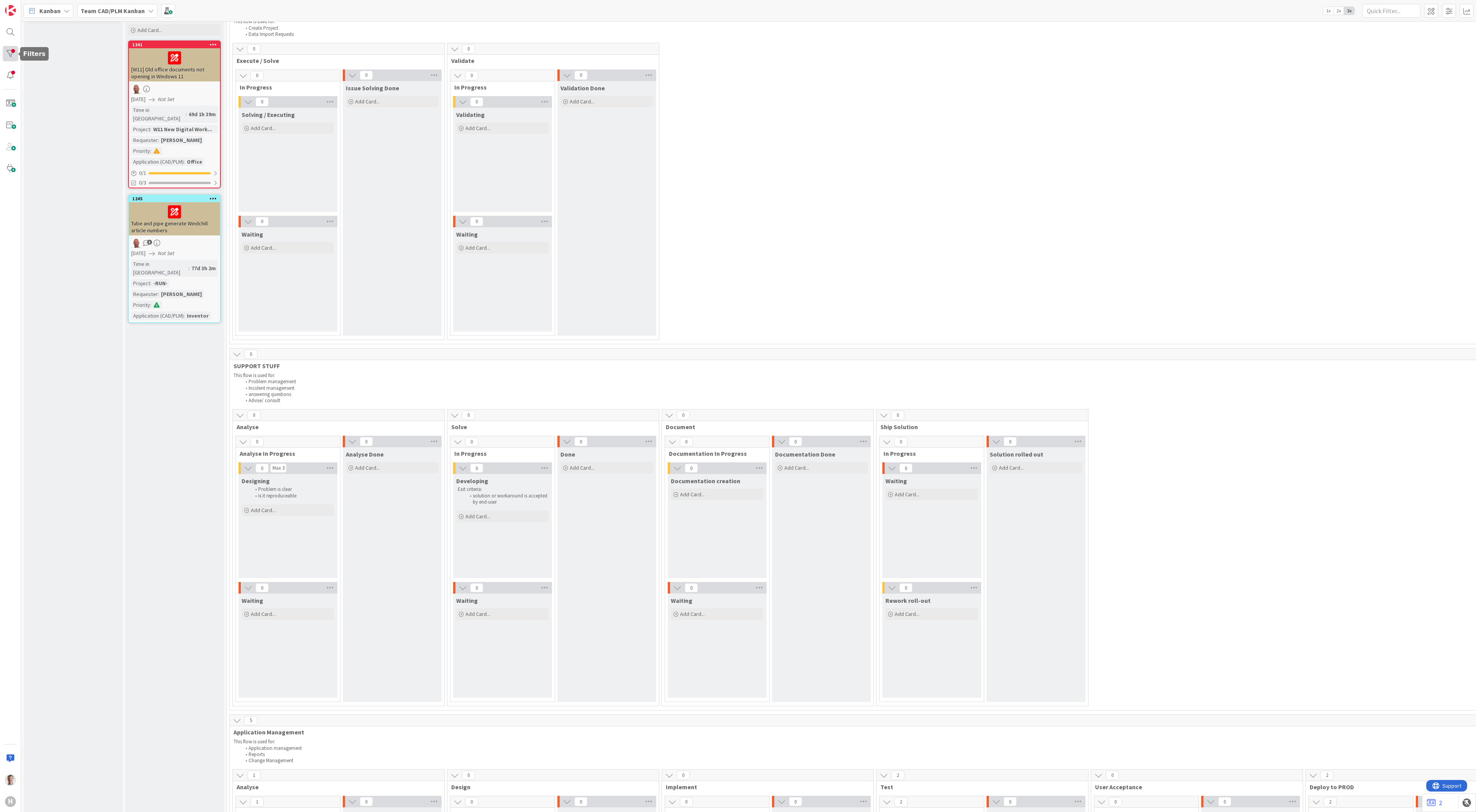
click at [11, 57] on div at bounding box center [10, 53] width 15 height 15
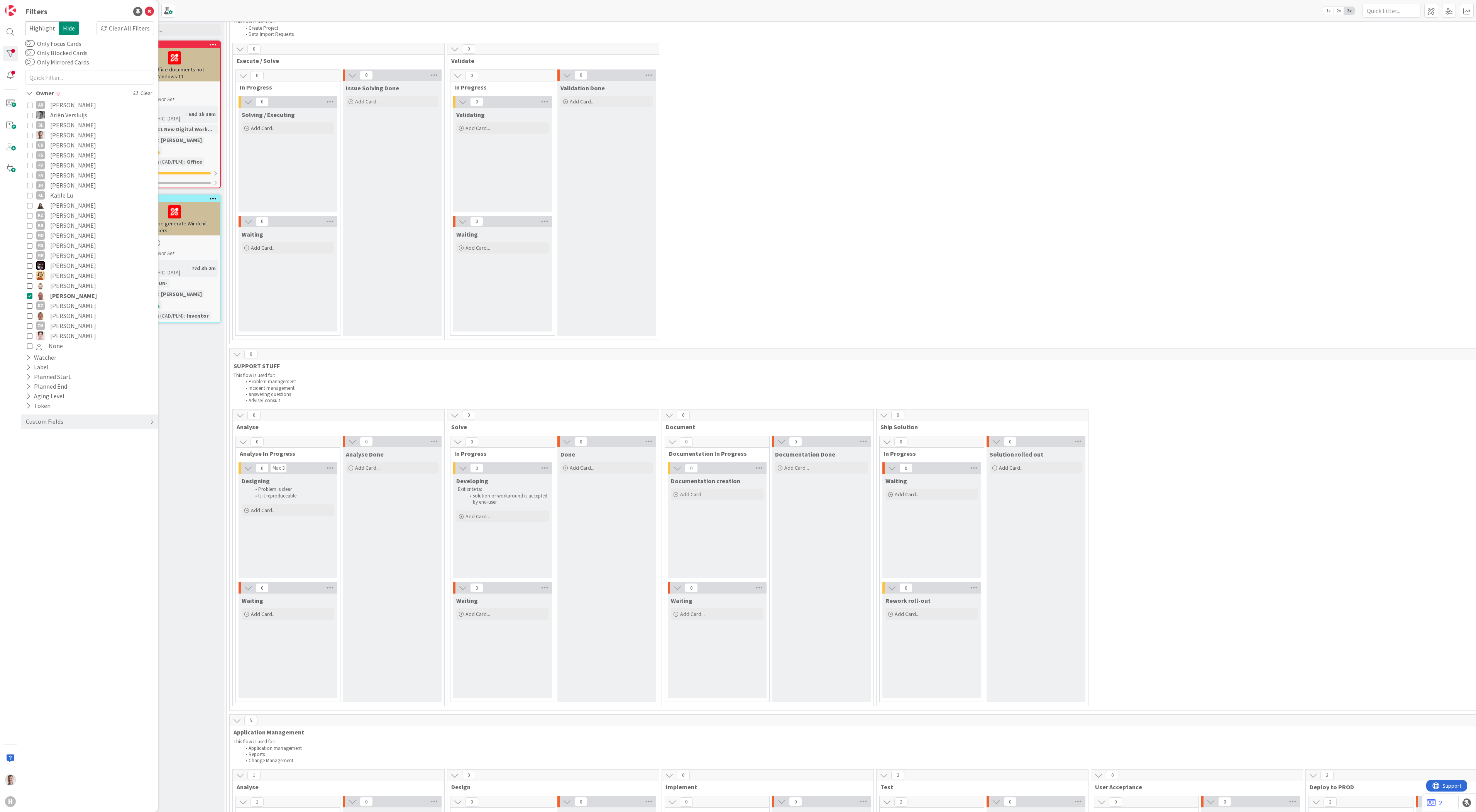
click at [29, 297] on icon at bounding box center [29, 296] width 5 height 5
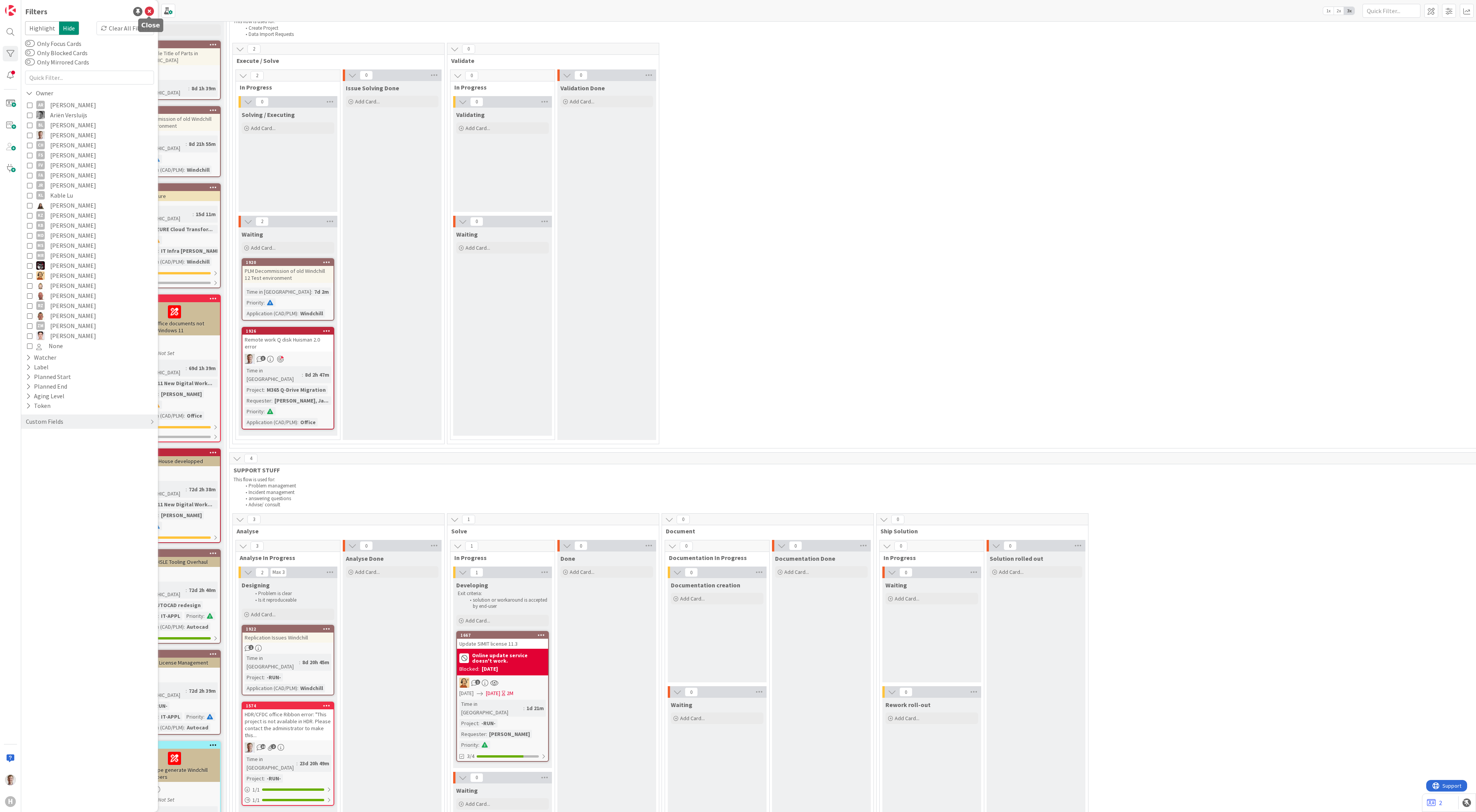
click at [148, 11] on icon at bounding box center [149, 11] width 9 height 9
